Goal: Find specific page/section: Find specific page/section

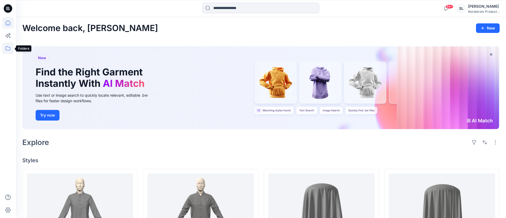
click at [9, 51] on icon at bounding box center [8, 48] width 12 height 12
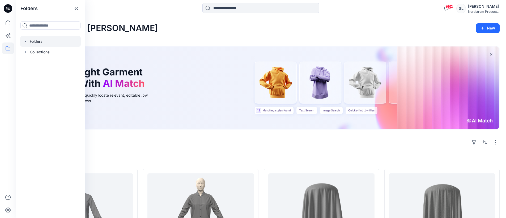
click at [46, 42] on div at bounding box center [50, 41] width 61 height 11
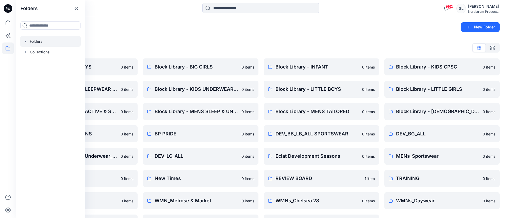
click at [191, 53] on div "Folders List Block Library - BIG BOYS 0 items Block Library - KIDS SLEEPWEAR AL…" at bounding box center [261, 137] width 490 height 201
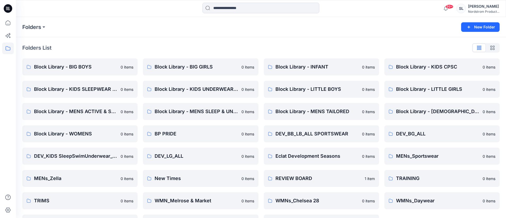
click at [343, 79] on div "Block Library - INFANT 0 items Block Library - LITTLE BOYS 0 items Block Librar…" at bounding box center [321, 144] width 115 height 173
click at [336, 86] on p "Block Library - LITTLE BOYS" at bounding box center [316, 89] width 83 height 7
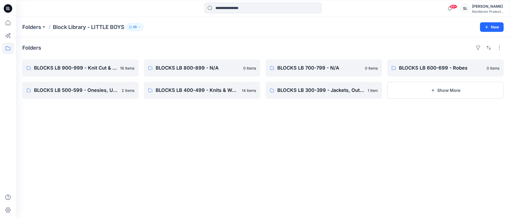
click at [102, 117] on div "Folders BLOCKS LB 900-999 - Knit Cut & Sew Tops 18 items BLOCKS LB 500-599 - On…" at bounding box center [263, 127] width 494 height 181
click at [93, 63] on link "BLOCKS LB 900-999 - Knit Cut & Sew Tops" at bounding box center [80, 67] width 116 height 17
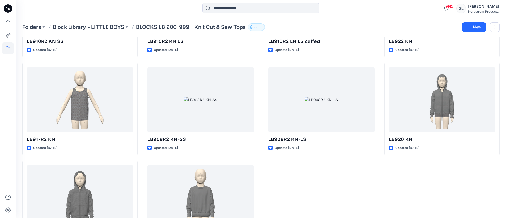
scroll to position [333, 0]
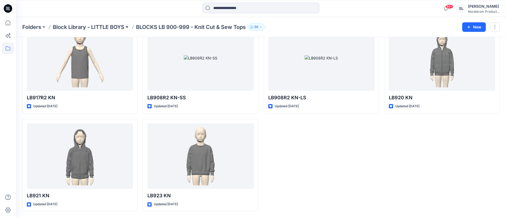
click at [130, 26] on button at bounding box center [126, 26] width 5 height 7
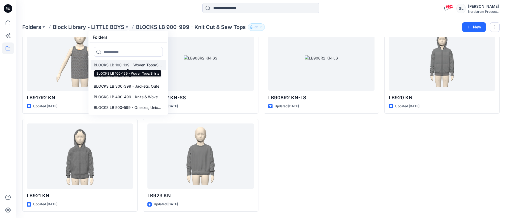
click at [133, 62] on p "BLOCKS LB 100-199 - Woven Tops/Shirts" at bounding box center [128, 65] width 69 height 6
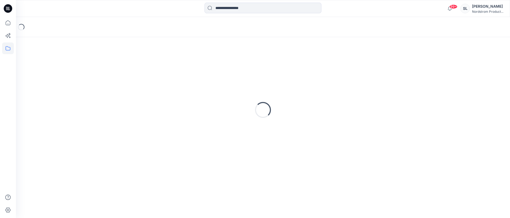
click at [365, 27] on div "Loading..." at bounding box center [263, 27] width 494 height 20
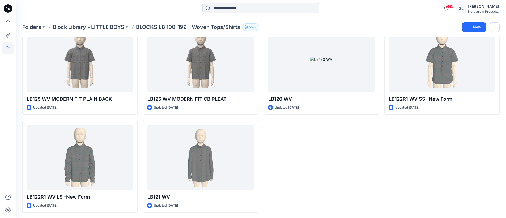
scroll to position [39, 0]
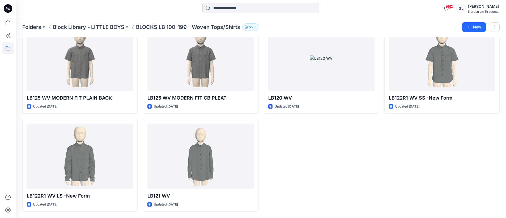
drag, startPoint x: 328, startPoint y: 178, endPoint x: 332, endPoint y: 175, distance: 4.6
click at [334, 175] on div "LB120 WV Updated [DATE]" at bounding box center [321, 116] width 115 height 191
click at [338, 169] on div "LB120 WV Updated [DATE]" at bounding box center [321, 116] width 115 height 191
drag, startPoint x: 339, startPoint y: 170, endPoint x: 338, endPoint y: 166, distance: 4.2
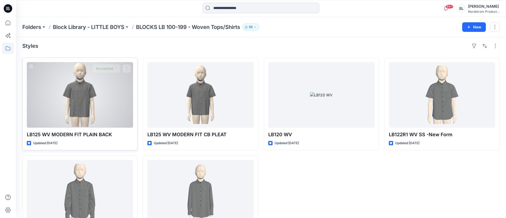
scroll to position [6, 0]
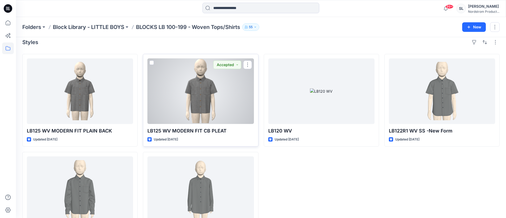
click at [199, 97] on div at bounding box center [200, 91] width 106 height 66
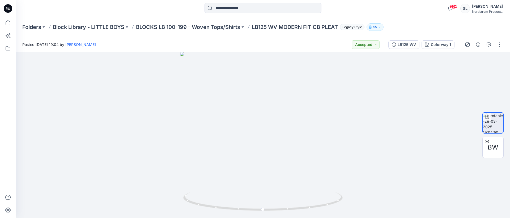
click at [147, 35] on div "Folders Block Library - LITTLE BOYS BLOCKS LB 100-199 - Woven Tops/Shirts LB125…" at bounding box center [263, 27] width 494 height 20
click at [261, 24] on p "LB125 WV MODERN FIT CB PLEAT" at bounding box center [295, 26] width 86 height 7
click at [260, 24] on p "LB125 WV MODERN FIT CB PLEAT" at bounding box center [295, 26] width 86 height 7
click at [260, 25] on p "LB125 WV MODERN FIT CB PLEAT" at bounding box center [295, 26] width 86 height 7
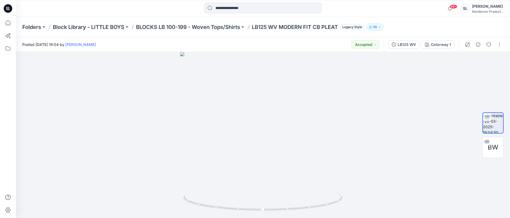
click at [264, 28] on p "LB125 WV MODERN FIT CB PLEAT" at bounding box center [295, 26] width 86 height 7
drag, startPoint x: 408, startPoint y: 18, endPoint x: 433, endPoint y: 2, distance: 29.8
click at [409, 18] on div "Folders Block Library - LITTLE BOYS BLOCKS LB 100-199 - Woven Tops/Shirts LB125…" at bounding box center [263, 27] width 494 height 20
click at [387, 4] on div "99+ Notifications [PERSON_NAME] shared MI171R1 WV LC Core LS Shirt MK in 3D 101…" at bounding box center [263, 9] width 494 height 12
